Goal: Task Accomplishment & Management: Manage account settings

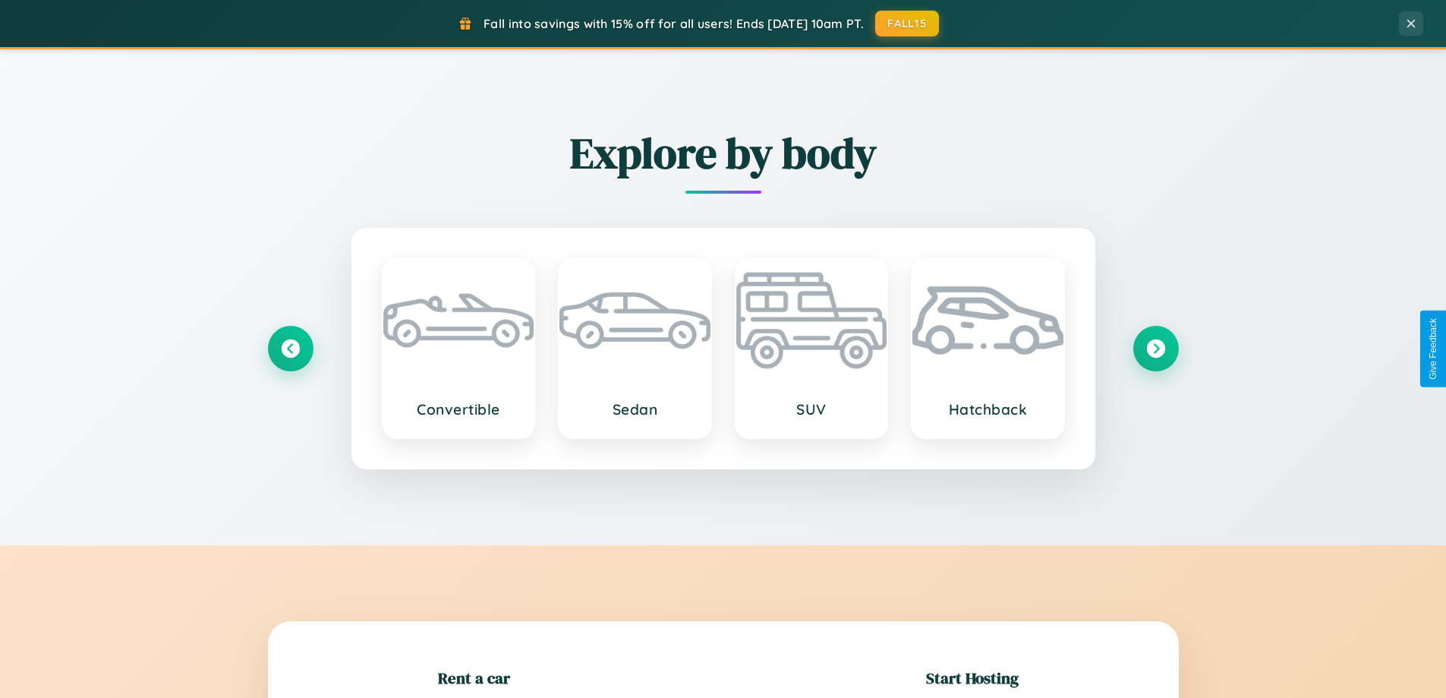
scroll to position [328, 0]
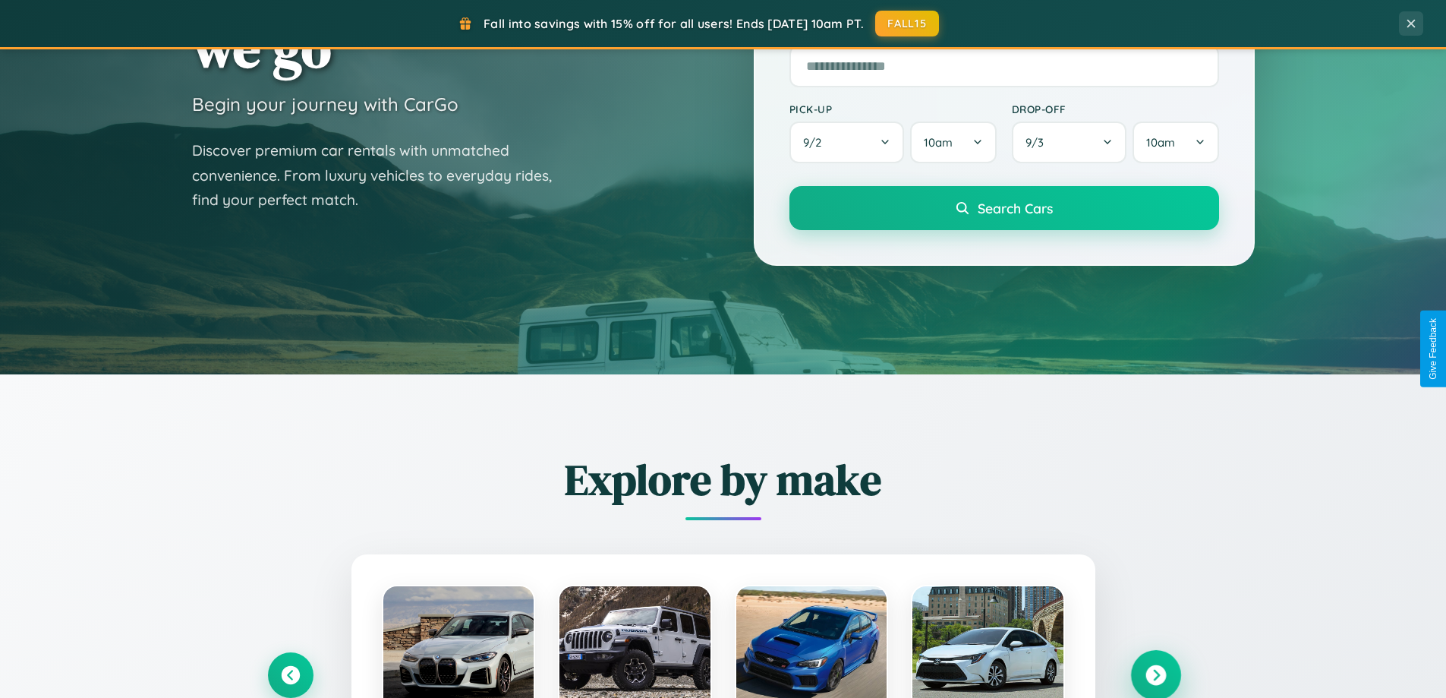
click at [1155, 675] on icon at bounding box center [1155, 675] width 20 height 20
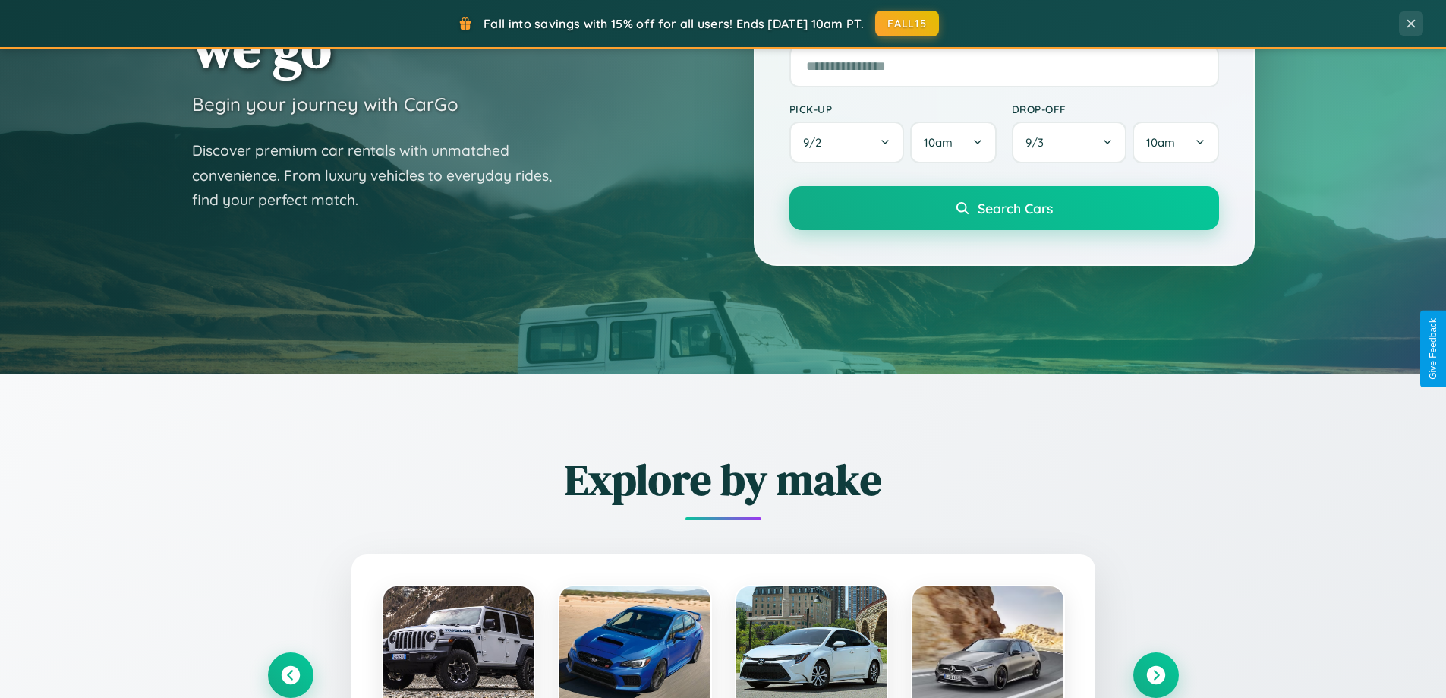
scroll to position [0, 0]
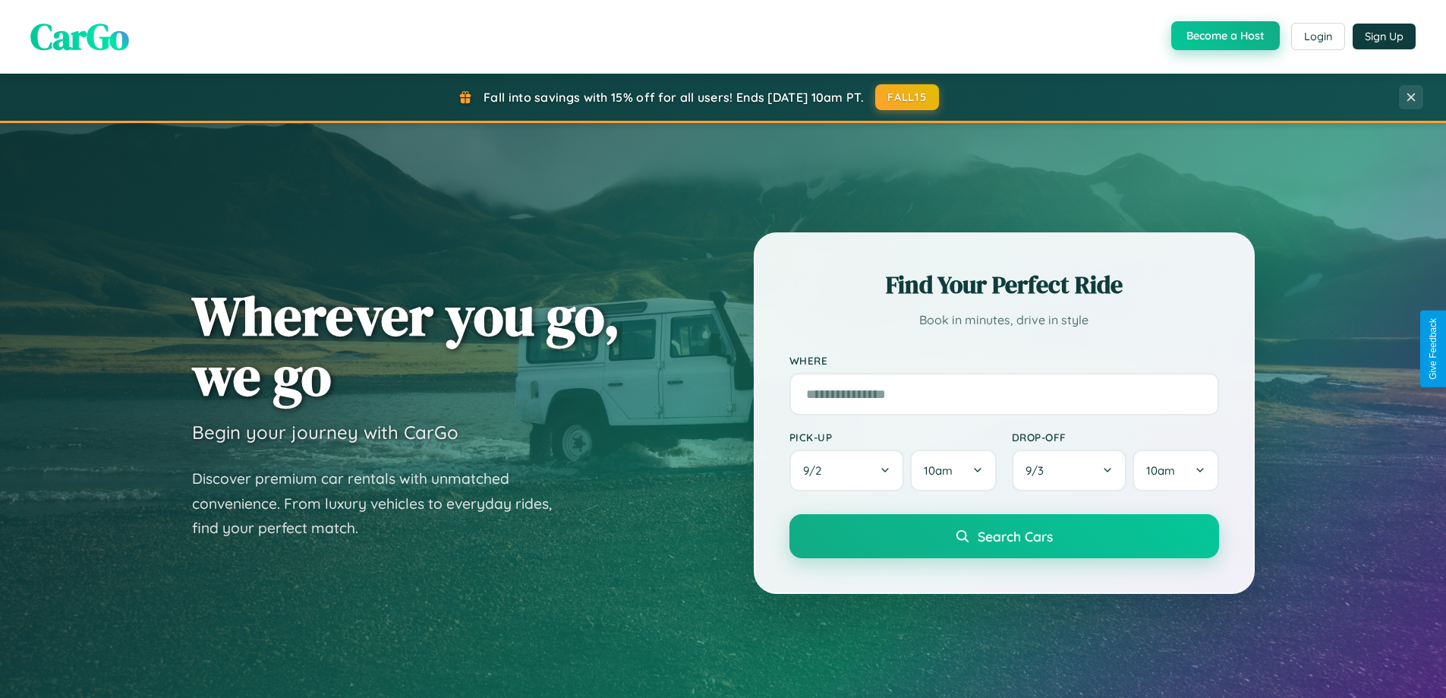
click at [1224, 36] on button "Become a Host" at bounding box center [1225, 35] width 109 height 29
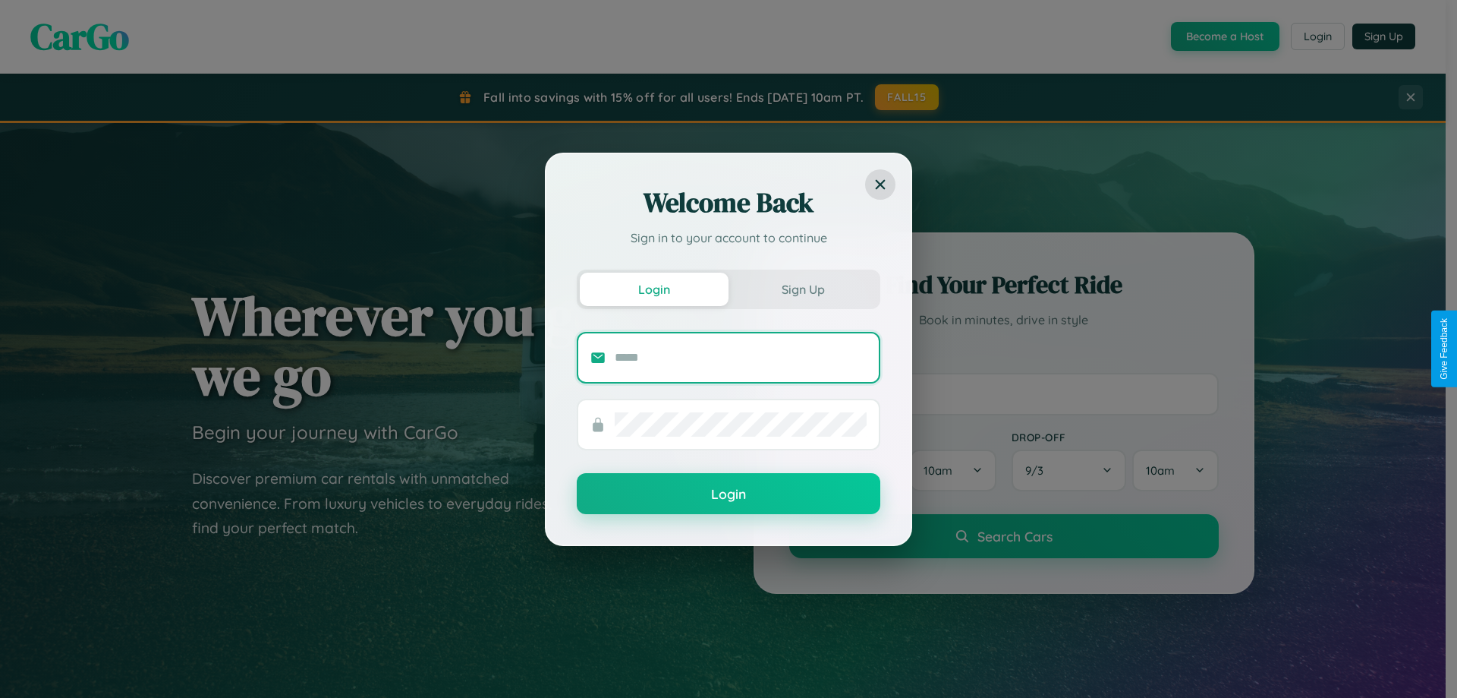
click at [741, 357] on input "text" at bounding box center [741, 357] width 252 height 24
type input "**********"
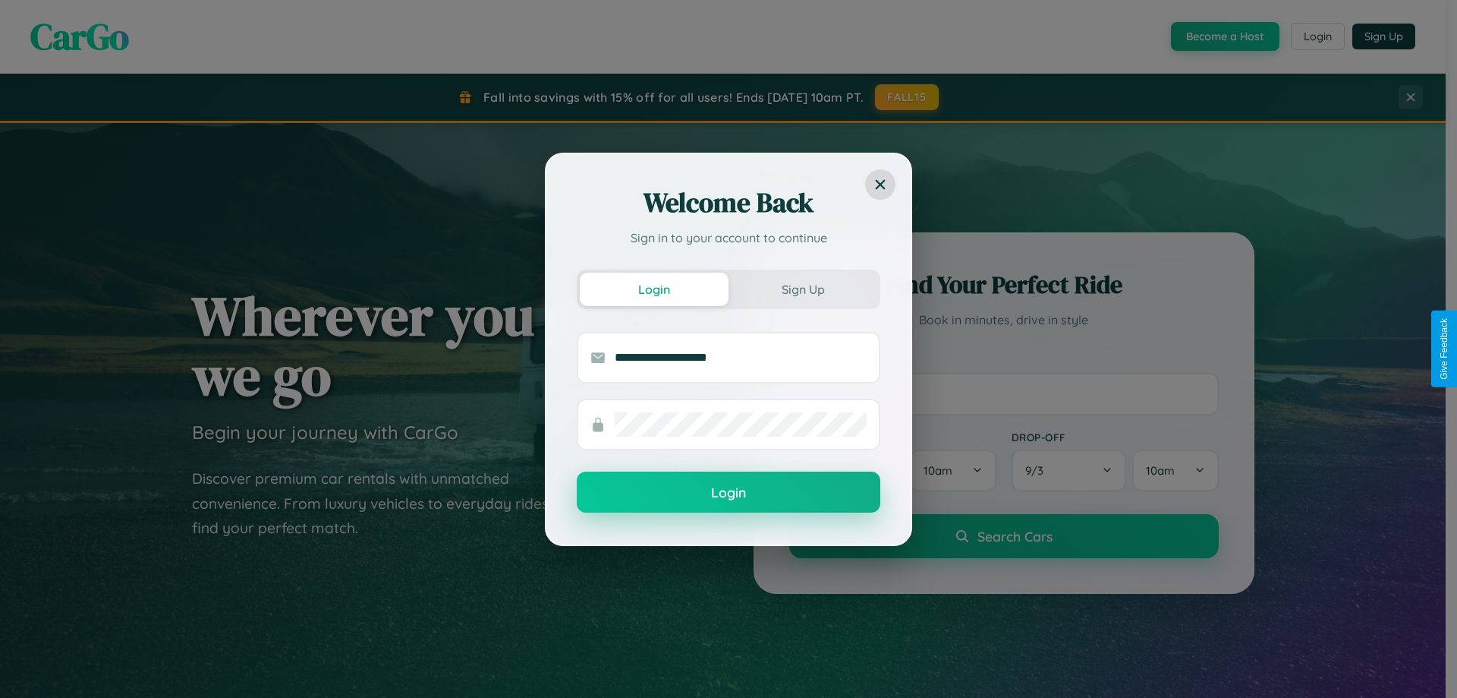
click at [729, 493] on button "Login" at bounding box center [729, 491] width 304 height 41
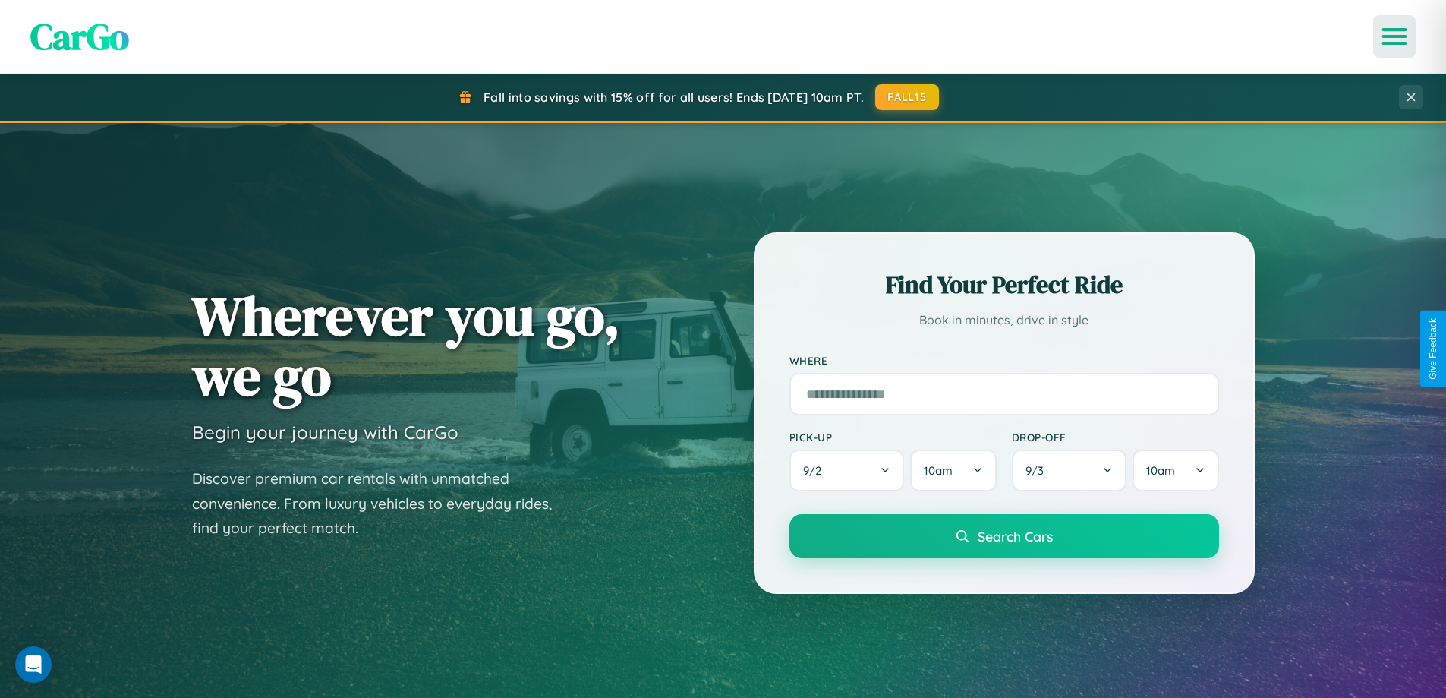
click at [1394, 36] on icon "Open menu" at bounding box center [1395, 37] width 22 height 14
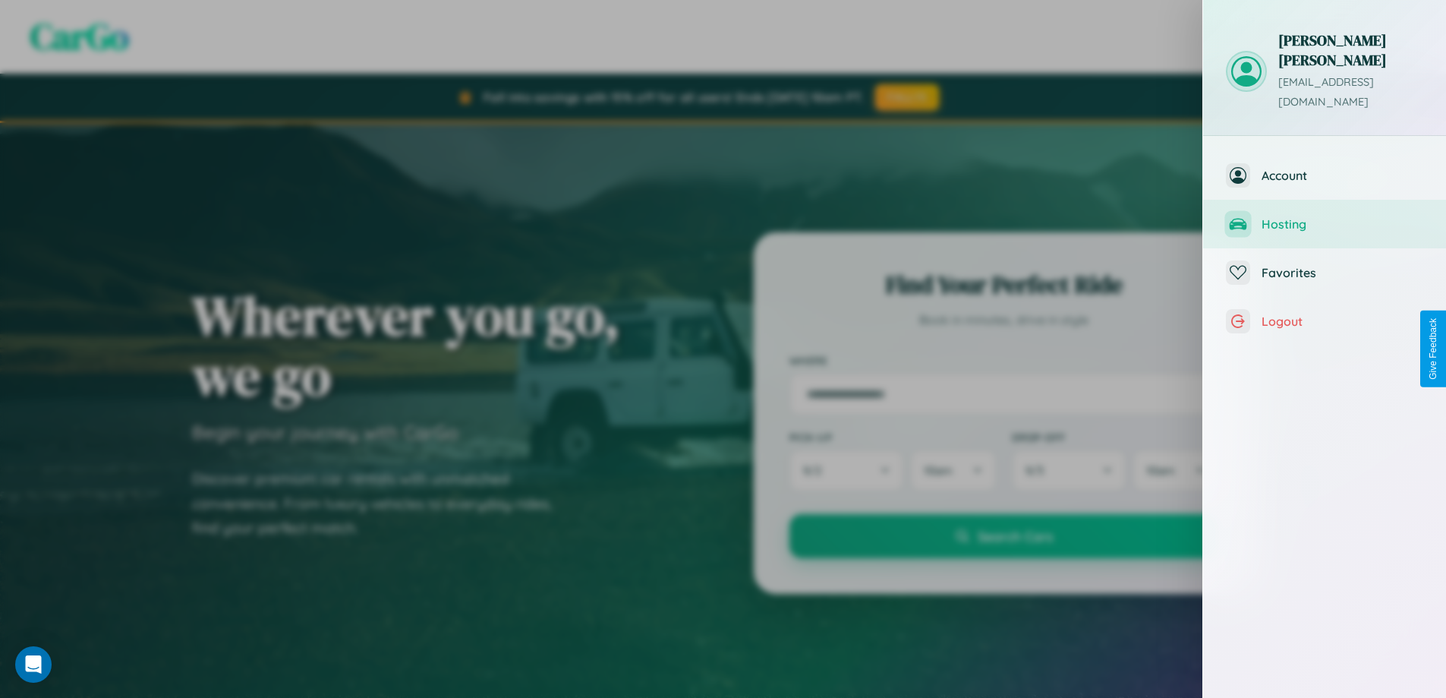
click at [1324, 216] on span "Hosting" at bounding box center [1342, 223] width 162 height 15
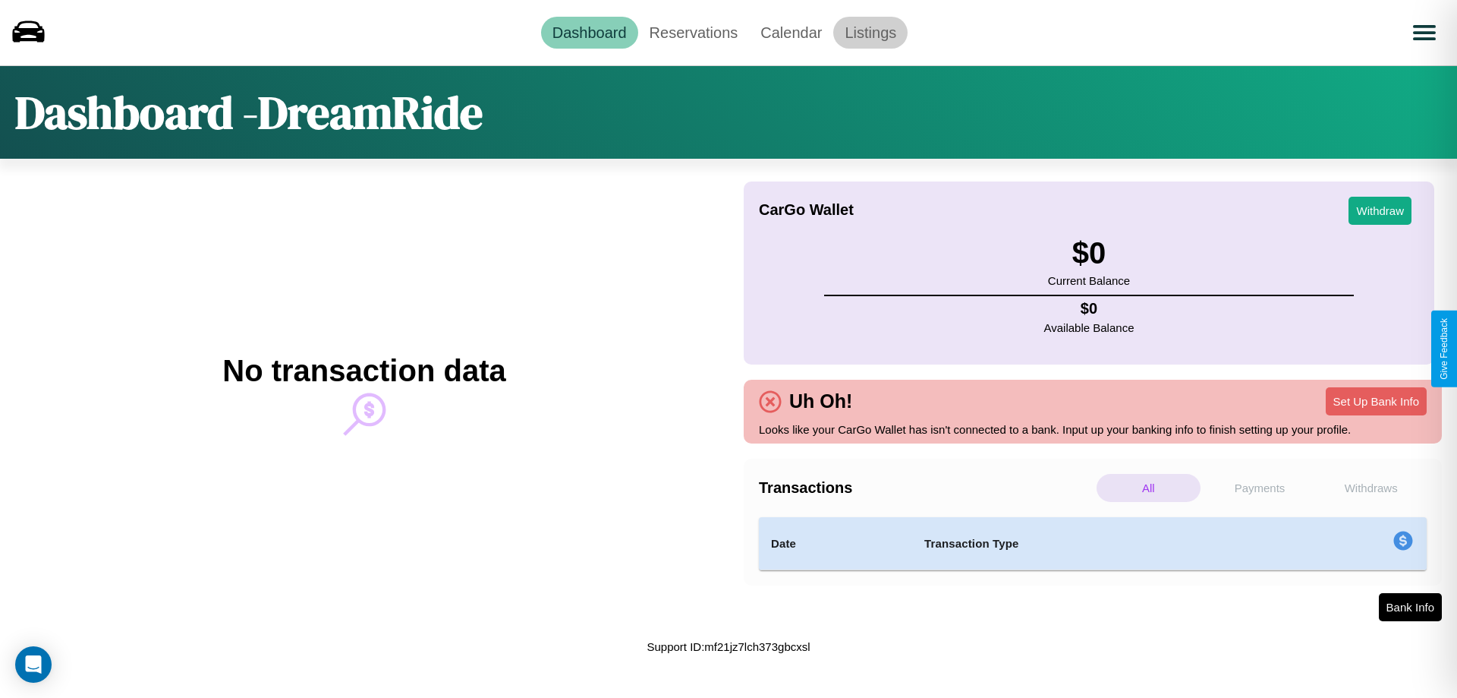
click at [871, 32] on link "Listings" at bounding box center [870, 33] width 74 height 32
